Goal: Task Accomplishment & Management: Manage account settings

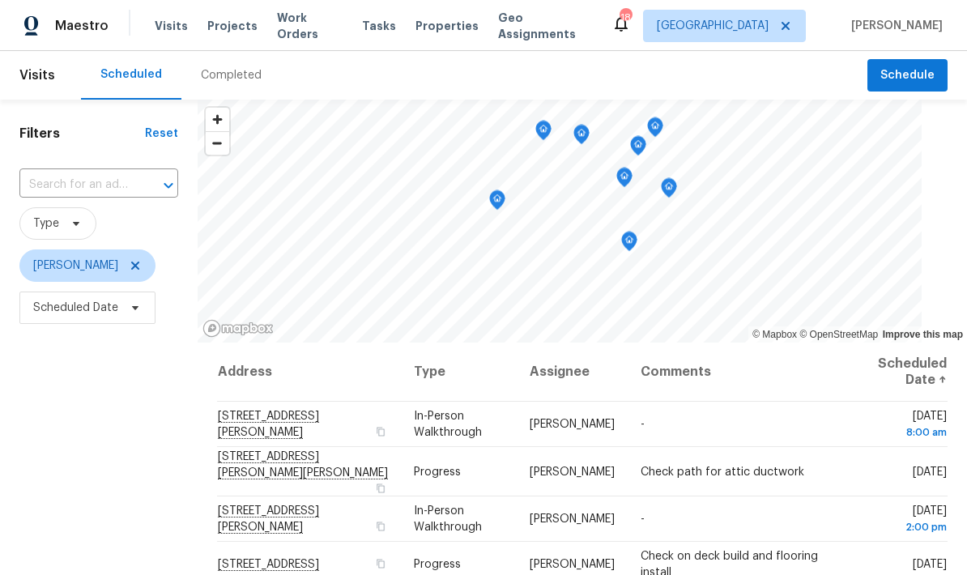
click at [631, 175] on icon "Map marker" at bounding box center [624, 177] width 15 height 19
click at [139, 311] on icon at bounding box center [135, 307] width 13 height 13
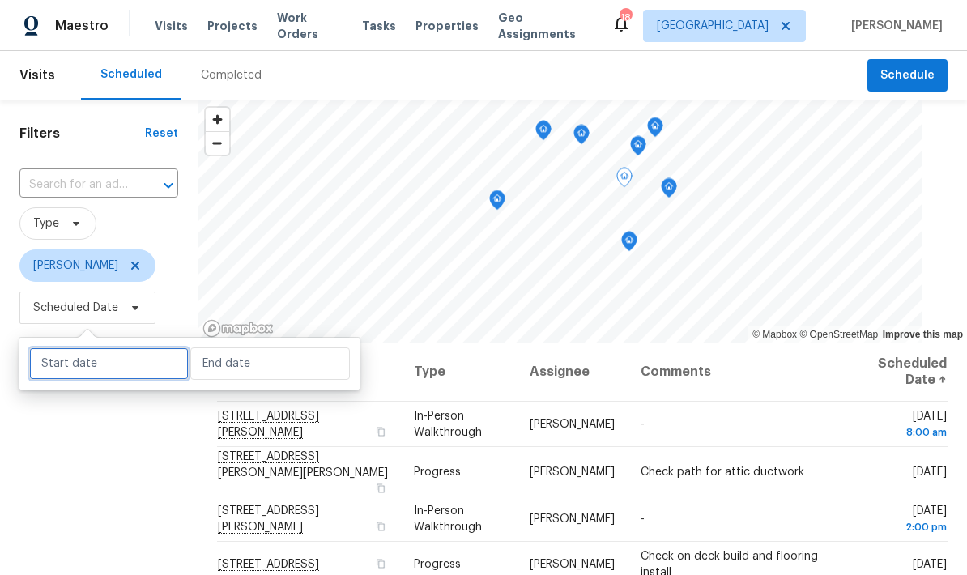
click at [128, 357] on input "text" at bounding box center [108, 363] width 159 height 32
select select "8"
select select "2025"
select select "9"
select select "2025"
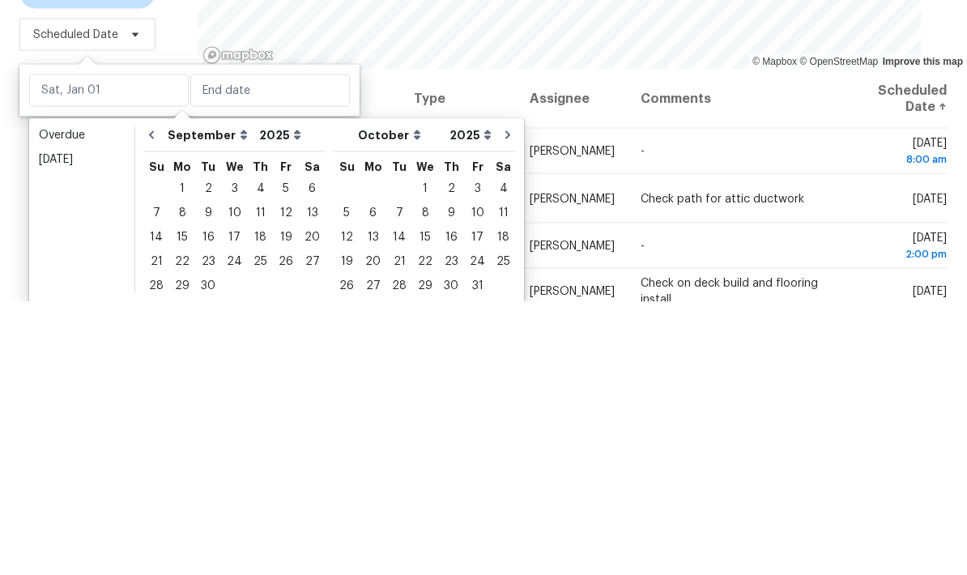
scroll to position [65, 0]
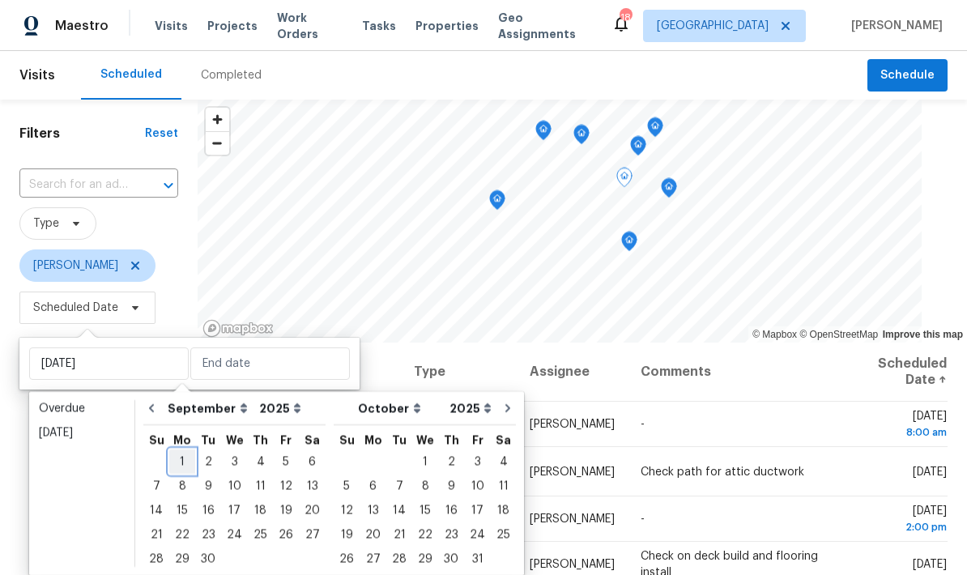
click at [184, 450] on div "1" at bounding box center [182, 461] width 26 height 23
type input "Mon, Sep 01"
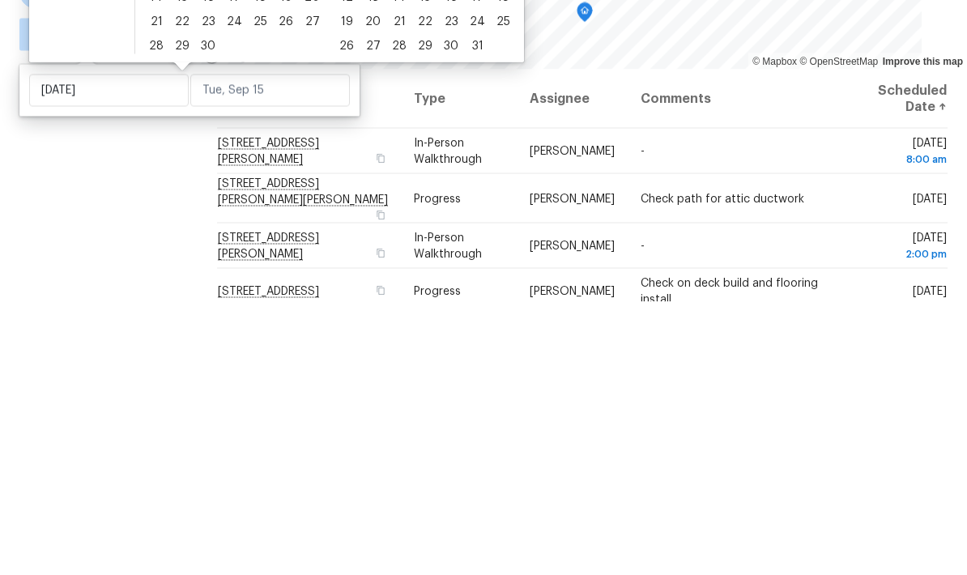
scroll to position [65, 0]
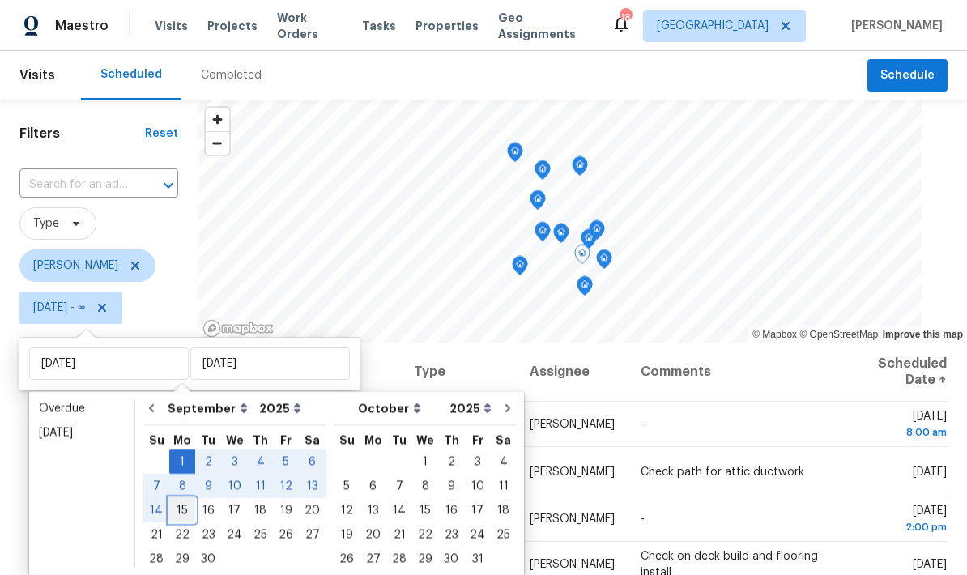
click at [186, 499] on div "15" at bounding box center [182, 510] width 26 height 23
type input "Mon, Sep 15"
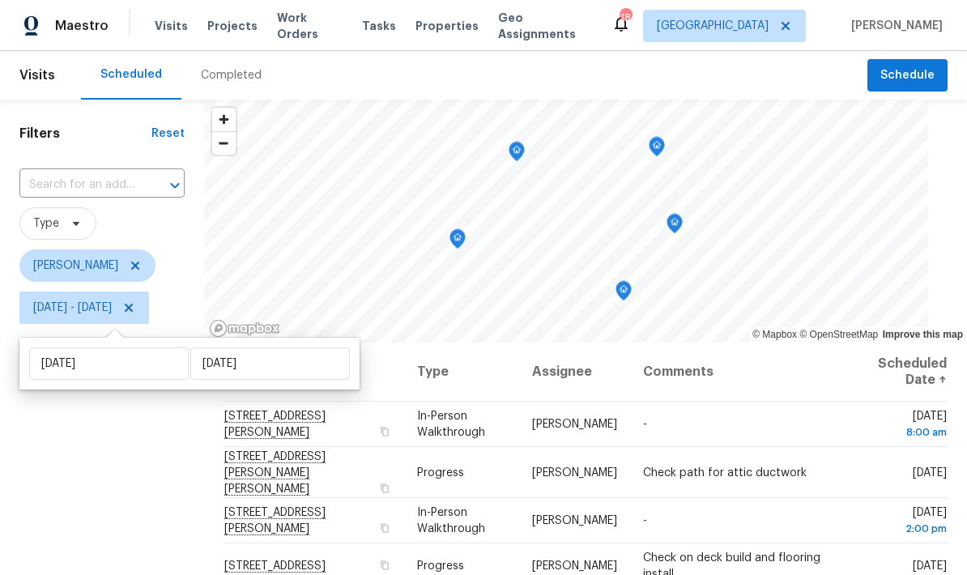
click at [126, 504] on div "Filters Reset ​ Type Jeffrey Lenz Mon, Sep 01 - Mon, Sep 15" at bounding box center [102, 451] width 204 height 703
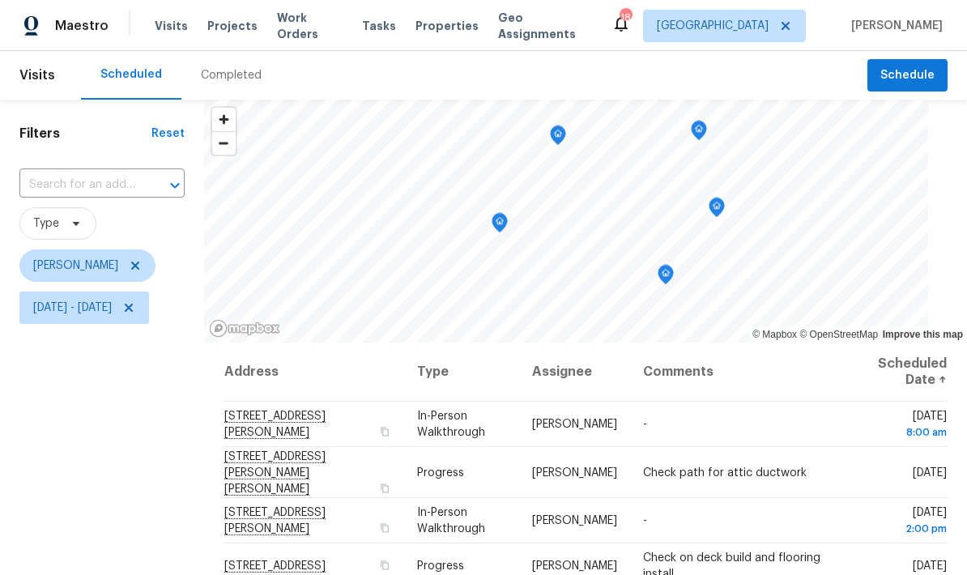
click at [674, 281] on icon "Map marker" at bounding box center [665, 275] width 16 height 20
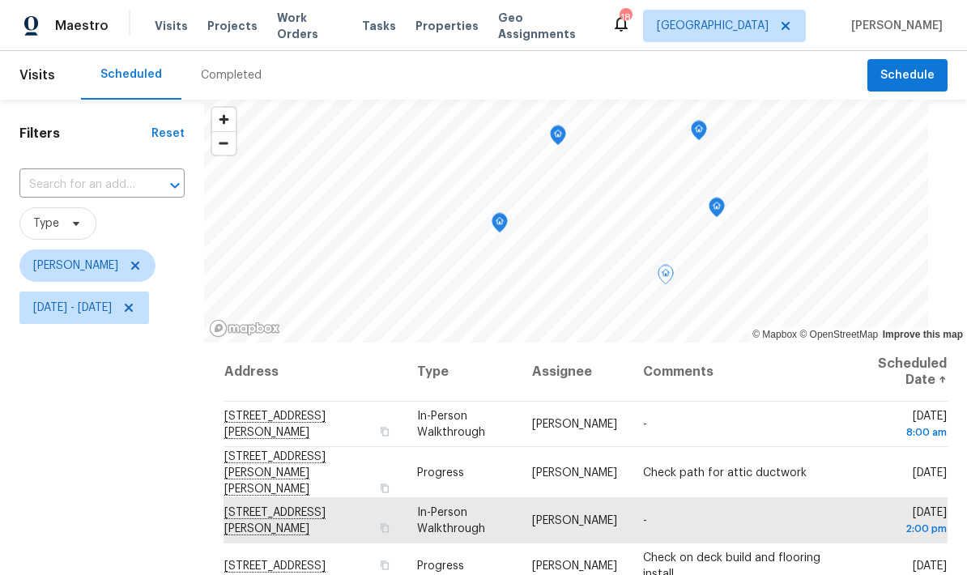
click at [725, 216] on icon "Map marker" at bounding box center [716, 208] width 16 height 20
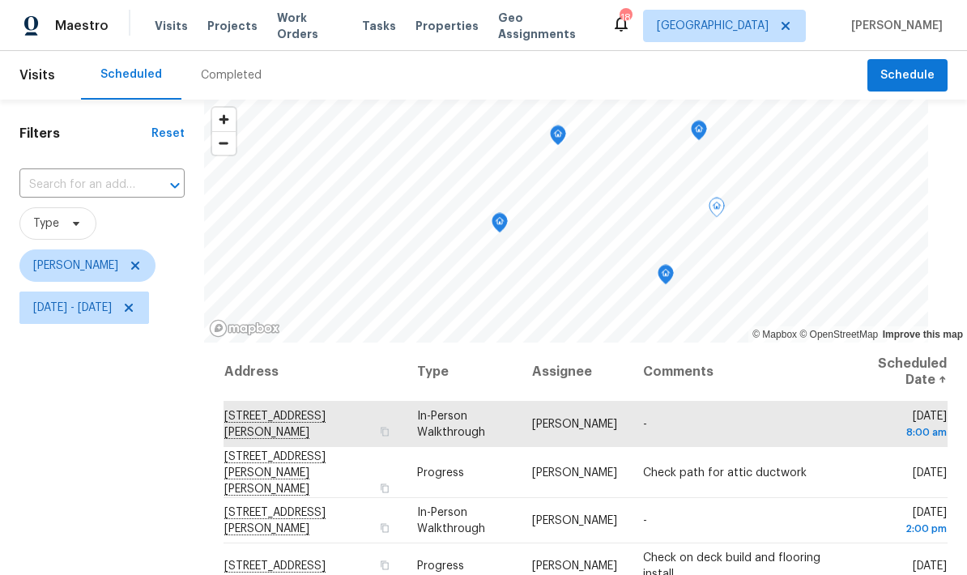
click at [706, 127] on icon "Map marker" at bounding box center [698, 130] width 15 height 19
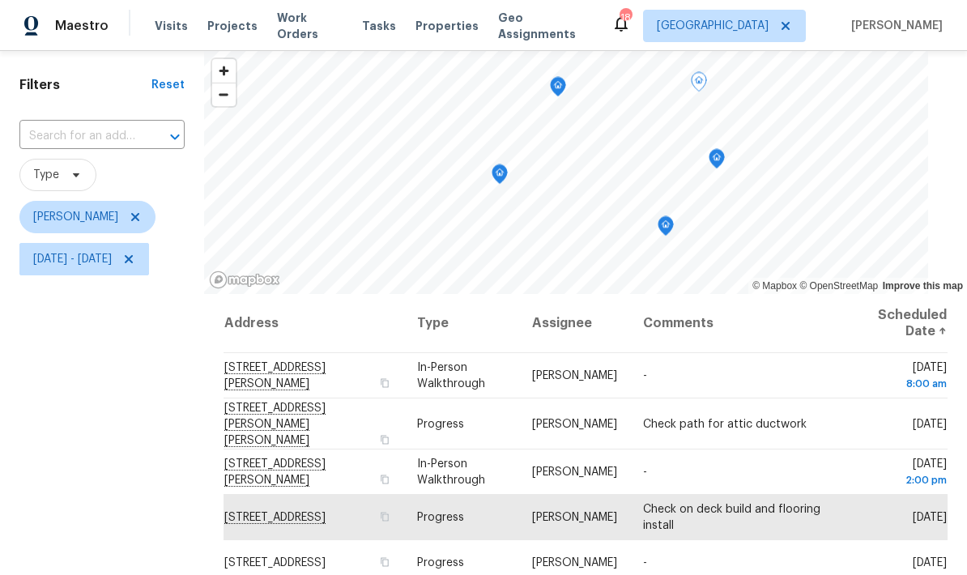
scroll to position [39, 0]
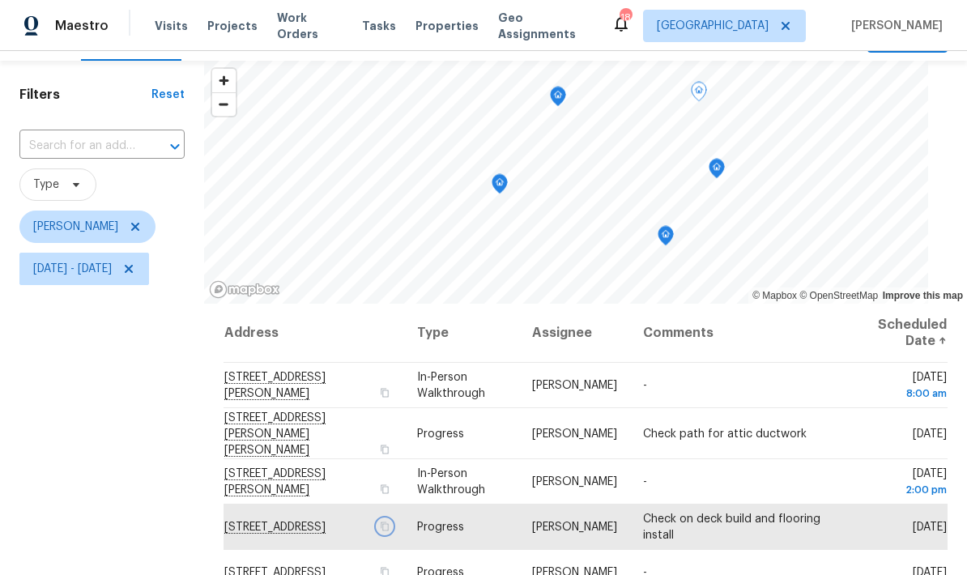
click at [391, 533] on button "button" at bounding box center [383, 526] width 15 height 15
